Goal: Communication & Community: Ask a question

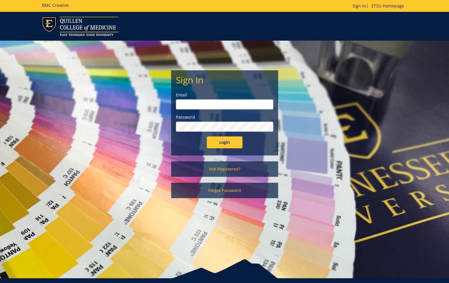
click at [220, 104] on input "email" at bounding box center [224, 105] width 97 height 10
type input "[EMAIL_ADDRESS][DOMAIN_NAME]"
click at [207, 137] on input "Login" at bounding box center [225, 143] width 36 height 12
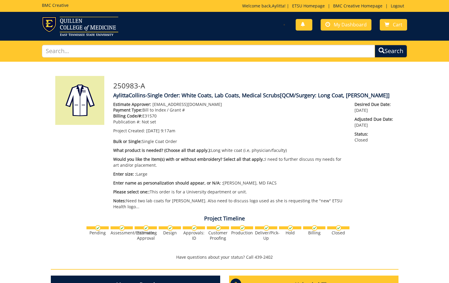
scroll to position [459, 0]
click at [350, 24] on span "My Dashboard" at bounding box center [350, 24] width 33 height 7
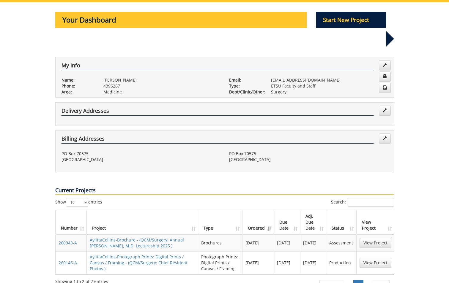
scroll to position [89, 0]
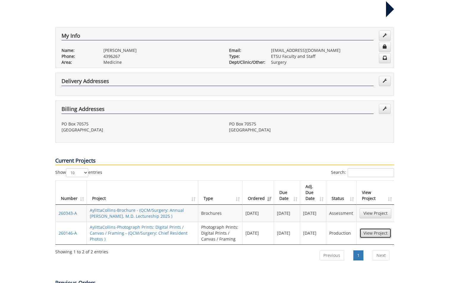
click at [385, 228] on link "View Project" at bounding box center [375, 233] width 32 height 10
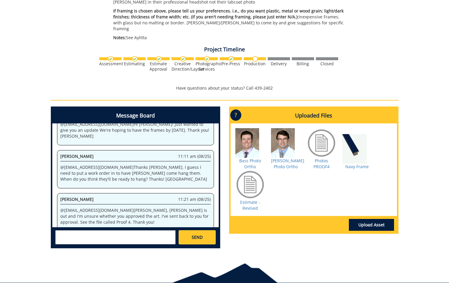
scroll to position [200, 0]
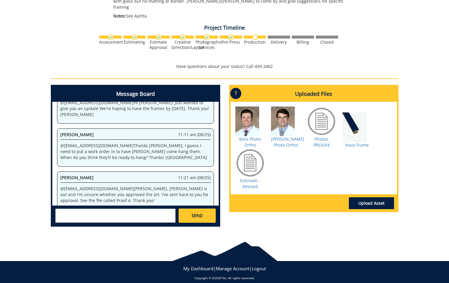
click at [163, 211] on textarea at bounding box center [115, 216] width 120 height 14
type textarea "@[EMAIL_ADDRESS][DOMAIN_NAME] Good Morning! Just checking on these as I've got …"
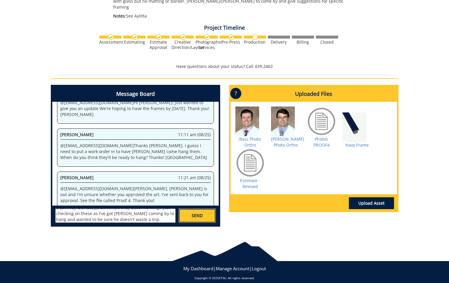
click at [202, 213] on span "SEND" at bounding box center [197, 216] width 11 height 6
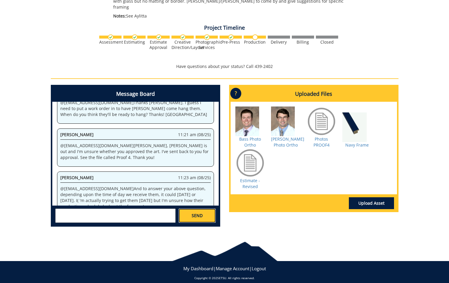
scroll to position [4512, 0]
